Goal: Information Seeking & Learning: Learn about a topic

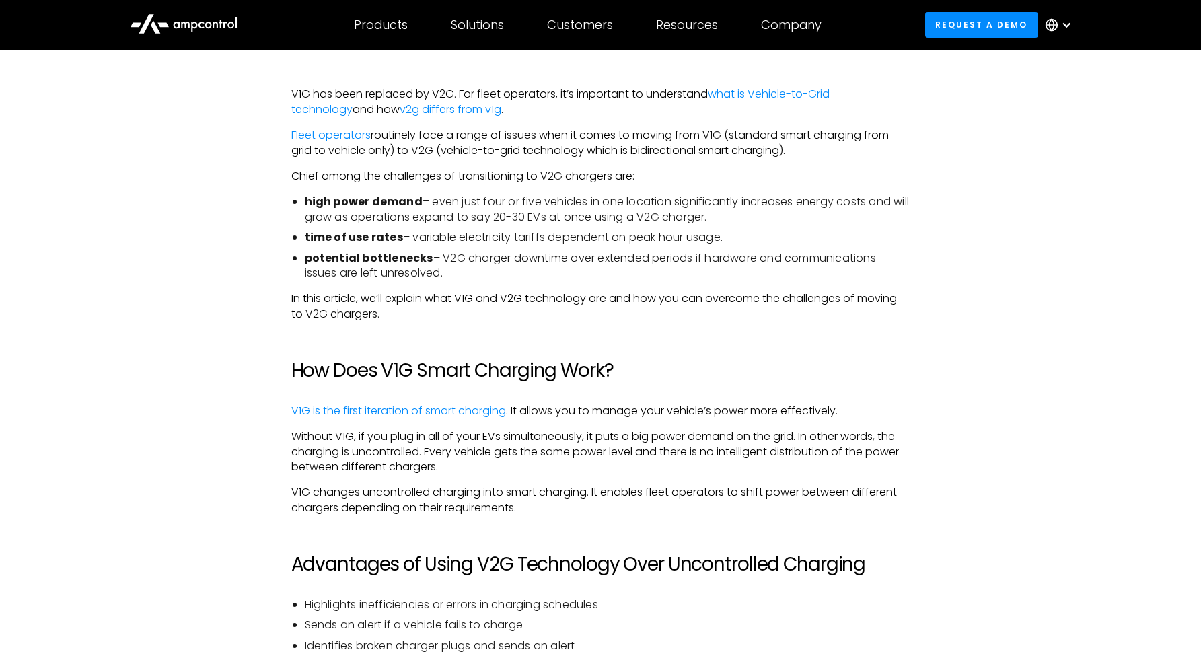
scroll to position [847, 0]
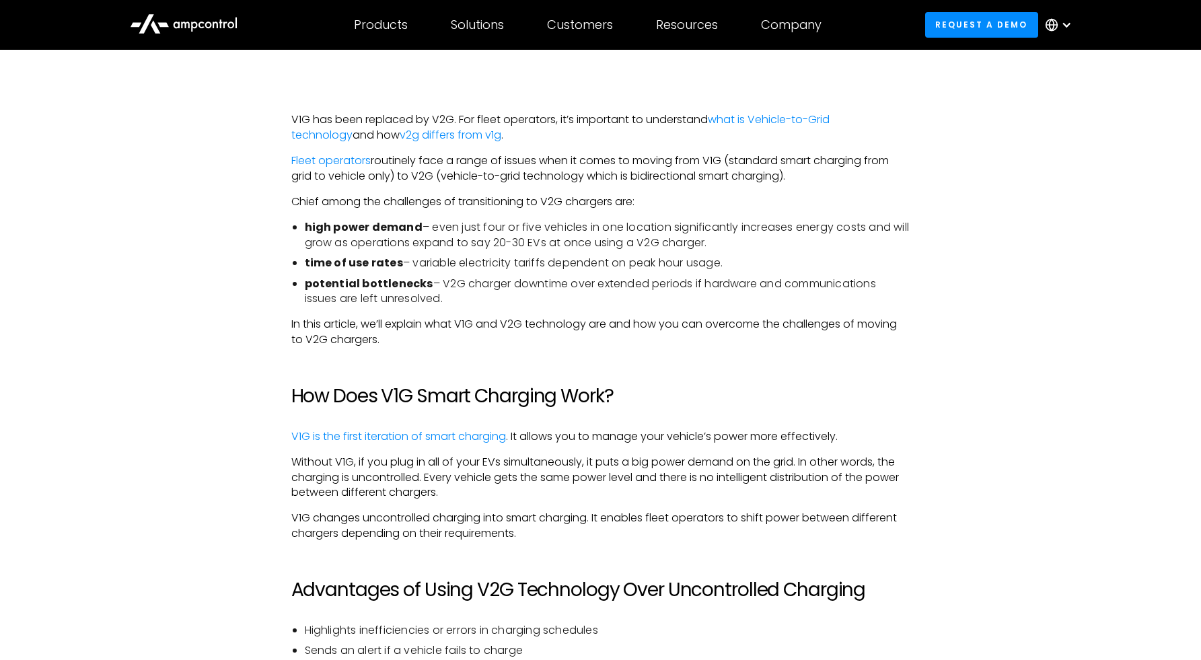
click at [555, 462] on p "Without V1G, if you plug in all of your EVs simultaneously, it puts a big power…" at bounding box center [600, 477] width 619 height 45
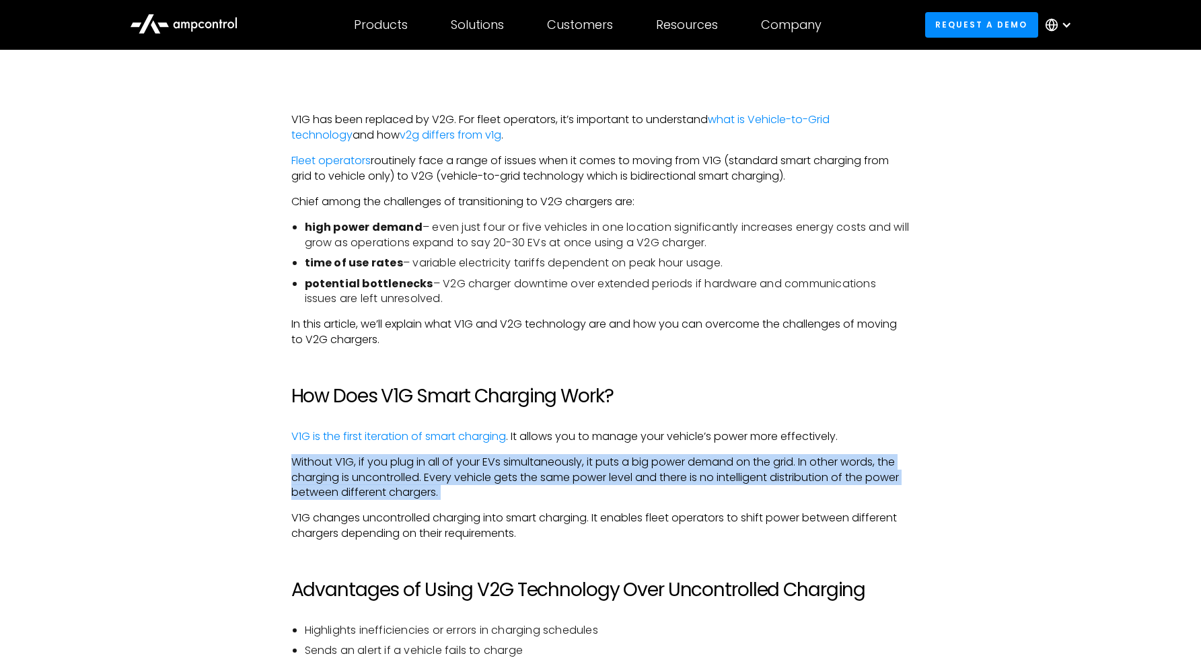
click at [582, 476] on p "Without V1G, if you plug in all of your EVs simultaneously, it puts a big power…" at bounding box center [600, 477] width 619 height 45
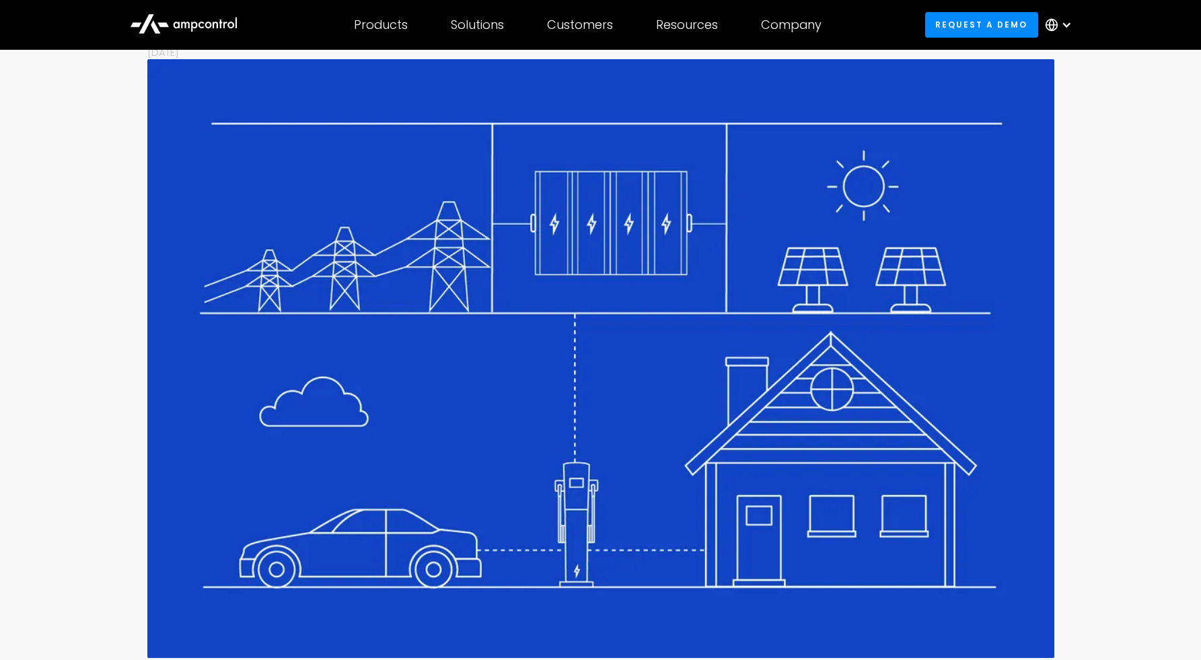
scroll to position [0, 0]
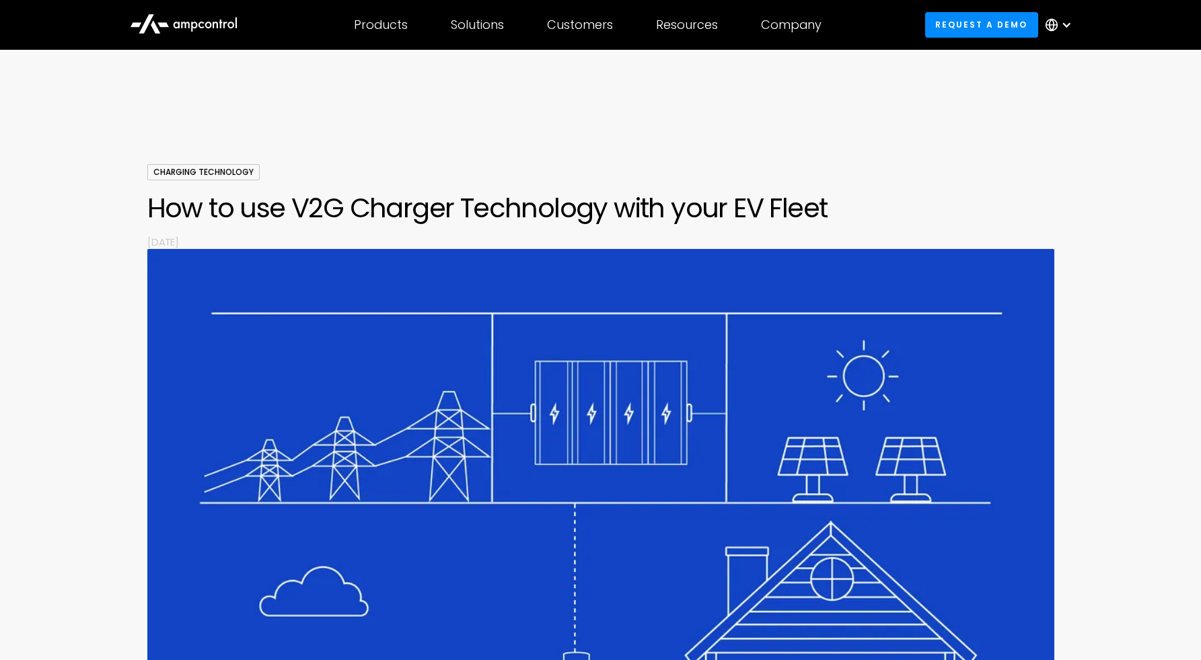
click at [213, 28] on icon at bounding box center [215, 25] width 5 height 7
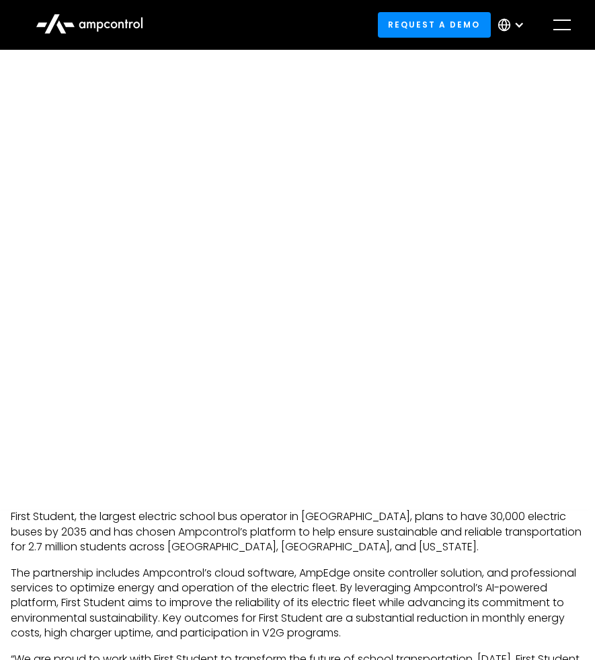
scroll to position [350, 0]
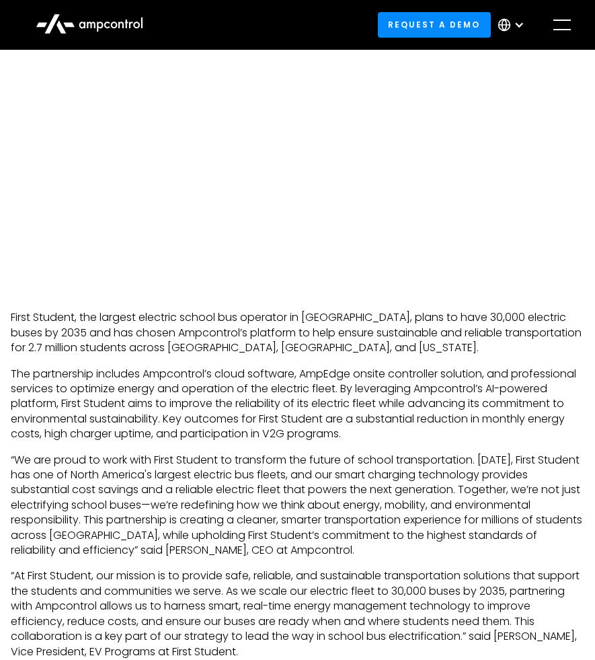
click at [466, 484] on p "“We are proud to work with First Student to transform the future of school tran…" at bounding box center [298, 506] width 574 height 106
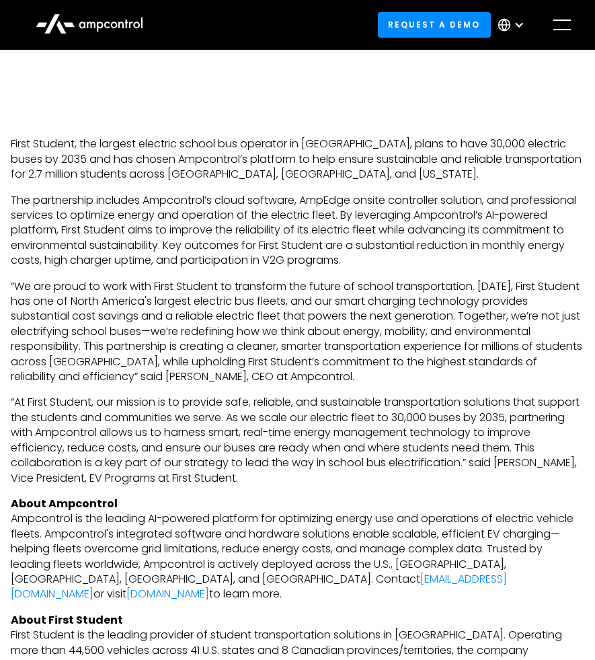
scroll to position [524, 0]
